Goal: Task Accomplishment & Management: Manage account settings

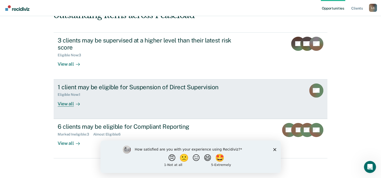
scroll to position [43, 0]
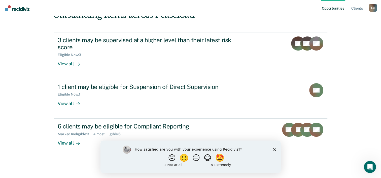
click at [278, 146] on div "How satisfied are you with your experience using Recidiviz? 😠 🙁 😑 😄 🤩 1 - Not a…" at bounding box center [190, 156] width 180 height 32
click at [275, 148] on icon "Close survey" at bounding box center [274, 149] width 3 height 3
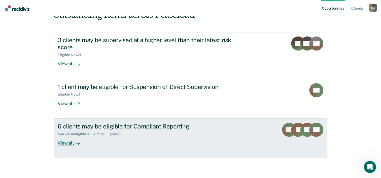
click at [66, 142] on div "View all" at bounding box center [72, 141] width 28 height 10
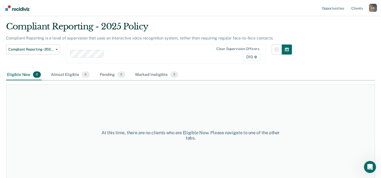
scroll to position [21, 0]
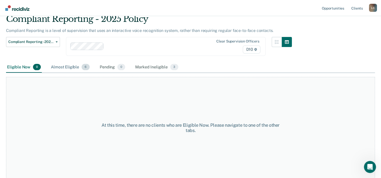
click at [82, 64] on span "6" at bounding box center [86, 67] width 8 height 7
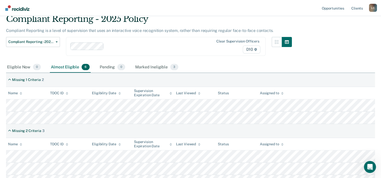
click at [83, 70] on div "Almost Eligible 6" at bounding box center [70, 67] width 41 height 11
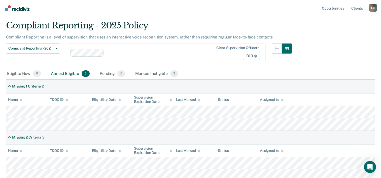
scroll to position [0, 0]
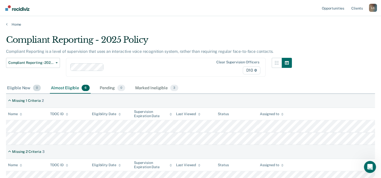
click at [23, 87] on div "Eligible Now 0" at bounding box center [24, 88] width 36 height 11
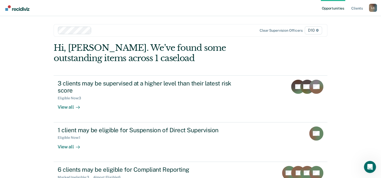
scroll to position [43, 0]
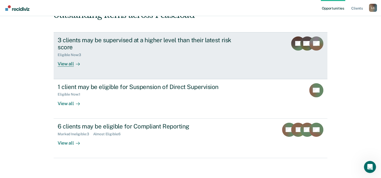
click at [64, 64] on div "View all" at bounding box center [72, 62] width 28 height 10
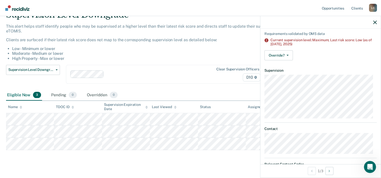
scroll to position [25, 0]
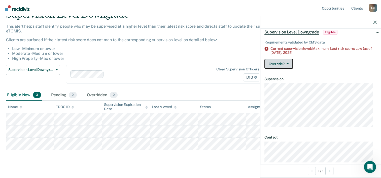
click at [286, 61] on button "Override?" at bounding box center [278, 64] width 28 height 10
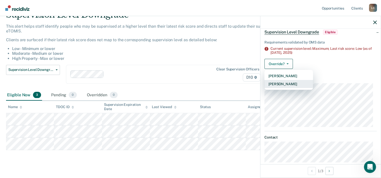
click at [284, 84] on button "[PERSON_NAME]" at bounding box center [288, 84] width 49 height 8
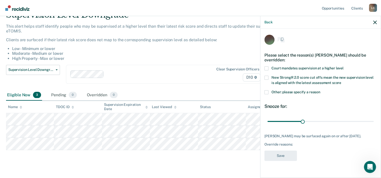
scroll to position [0, 0]
click at [267, 92] on span at bounding box center [266, 93] width 4 height 4
click at [320, 91] on input "Other: please specify a reason" at bounding box center [320, 91] width 0 height 0
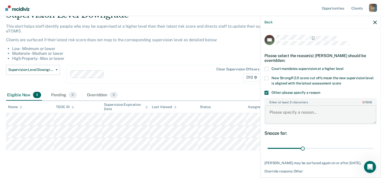
click at [286, 116] on textarea "Enter at least 3 characters 0 / 1600" at bounding box center [320, 114] width 111 height 19
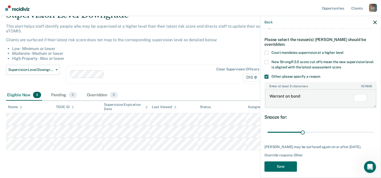
scroll to position [23, 0]
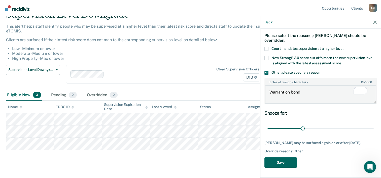
type textarea "Warrant on bond"
click at [279, 162] on button "Save" at bounding box center [280, 163] width 32 height 10
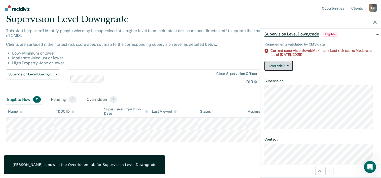
click at [286, 68] on button "Override?" at bounding box center [278, 66] width 28 height 10
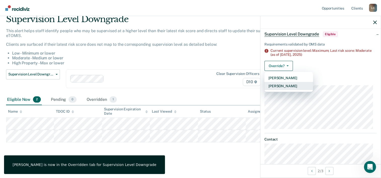
click at [289, 88] on button "[PERSON_NAME]" at bounding box center [288, 86] width 49 height 8
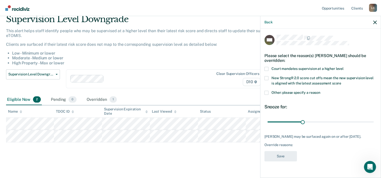
click at [265, 90] on div "WD Please select the reason(s) [PERSON_NAME] should be overridden: Court mandat…" at bounding box center [320, 100] width 112 height 130
click at [267, 93] on span at bounding box center [266, 93] width 4 height 4
click at [320, 91] on input "Other: please specify a reason" at bounding box center [320, 91] width 0 height 0
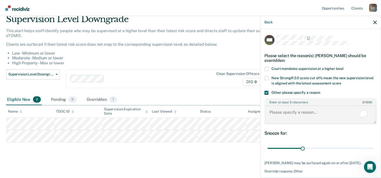
click at [276, 108] on textarea "Enter at least 3 characters 0 / 1600" at bounding box center [320, 114] width 111 height 19
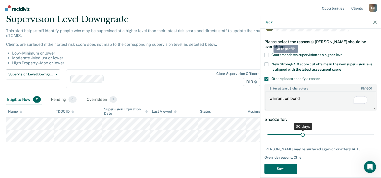
scroll to position [19, 0]
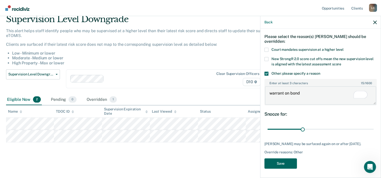
type textarea "warrant on bond"
click at [287, 163] on button "Save" at bounding box center [280, 164] width 32 height 10
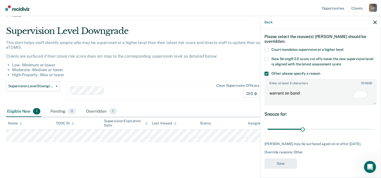
scroll to position [8, 0]
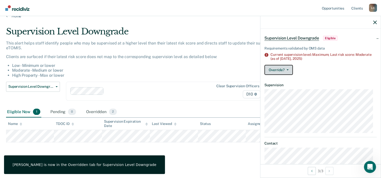
click at [282, 70] on button "Override?" at bounding box center [278, 70] width 28 height 10
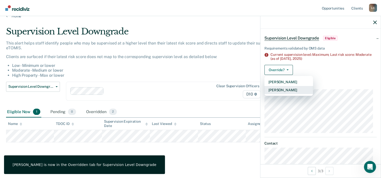
click at [292, 91] on button "[PERSON_NAME]" at bounding box center [288, 90] width 49 height 8
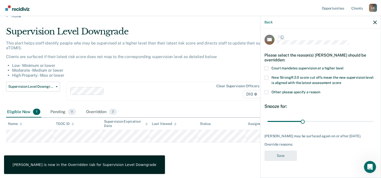
scroll to position [0, 0]
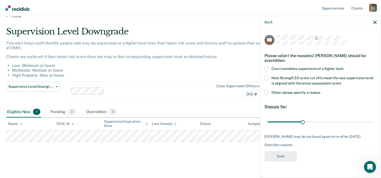
click at [266, 92] on span at bounding box center [266, 93] width 4 height 4
click at [320, 91] on input "Other: please specify a reason" at bounding box center [320, 91] width 0 height 0
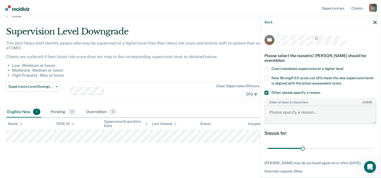
click at [292, 114] on textarea "Enter at least 3 characters 0 / 1600" at bounding box center [320, 114] width 111 height 19
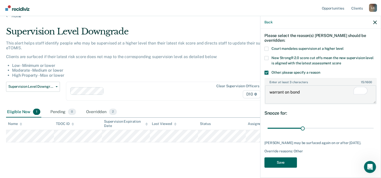
type textarea "warrant on bond"
click at [282, 163] on button "Save" at bounding box center [280, 163] width 32 height 10
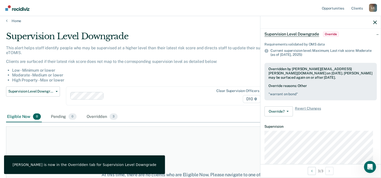
scroll to position [0, 0]
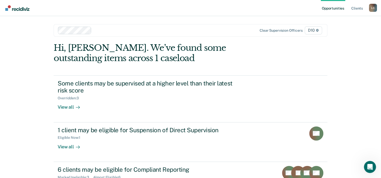
scroll to position [43, 0]
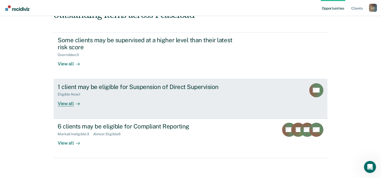
click at [65, 104] on div "View all" at bounding box center [72, 102] width 28 height 10
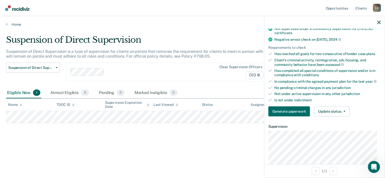
scroll to position [101, 0]
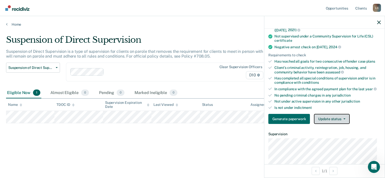
click at [331, 119] on button "Update status" at bounding box center [331, 119] width 35 height 10
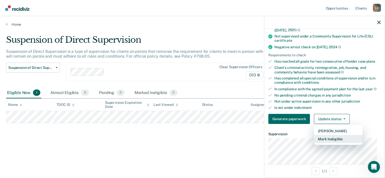
click at [335, 139] on button "Mark Ineligible" at bounding box center [338, 139] width 49 height 8
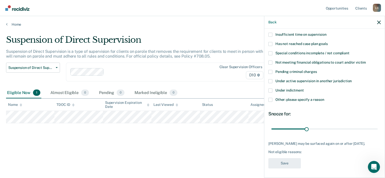
click at [269, 101] on label "Other: please specify a reason" at bounding box center [324, 100] width 112 height 5
click at [324, 98] on input "Other: please specify a reason" at bounding box center [324, 98] width 0 height 0
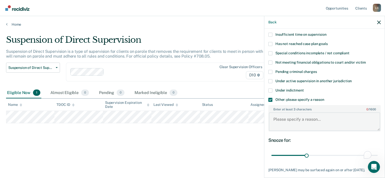
click at [287, 116] on textarea "Enter at least 3 characters 0 / 1600" at bounding box center [324, 122] width 111 height 19
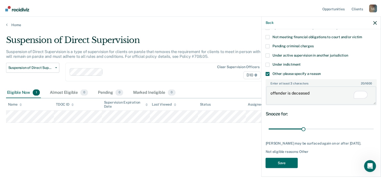
scroll to position [60, 0]
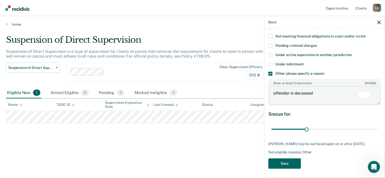
type textarea "offender is deceased"
click at [289, 163] on button "Save" at bounding box center [284, 164] width 32 height 10
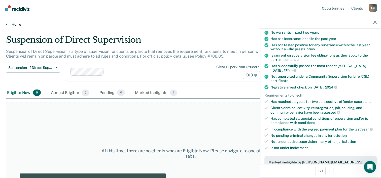
click at [6, 23] on icon at bounding box center [7, 24] width 2 height 4
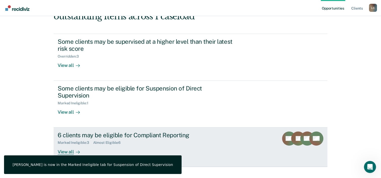
scroll to position [43, 0]
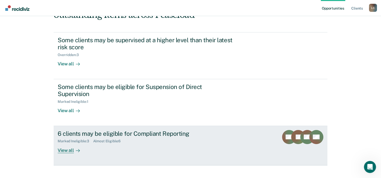
click at [136, 130] on div "6 clients may be eligible for Compliant Reporting" at bounding box center [146, 133] width 177 height 7
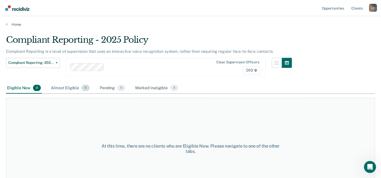
click at [76, 88] on div "Almost Eligible 6" at bounding box center [70, 88] width 41 height 11
